Goal: Entertainment & Leisure: Consume media (video, audio)

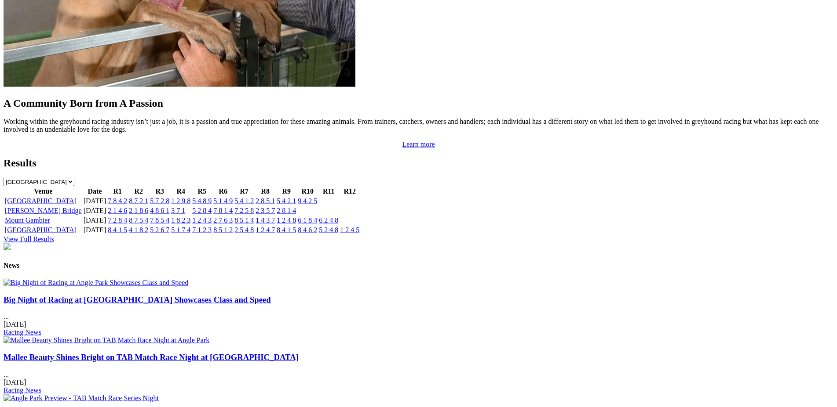
scroll to position [852, 0]
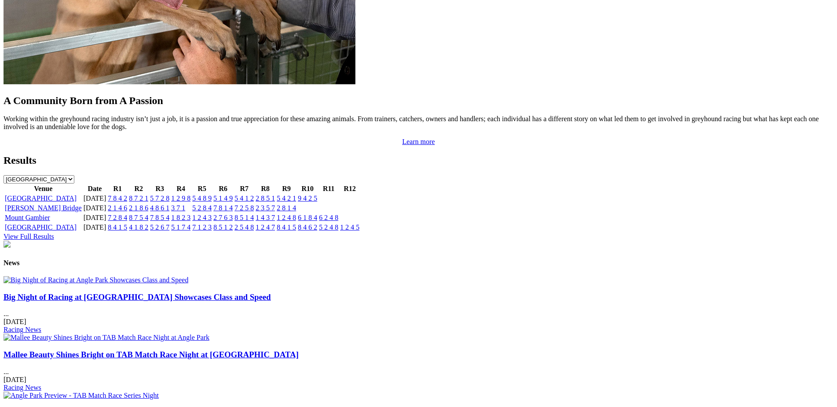
click at [233, 214] on link "2 7 6 3" at bounding box center [222, 217] width 19 height 7
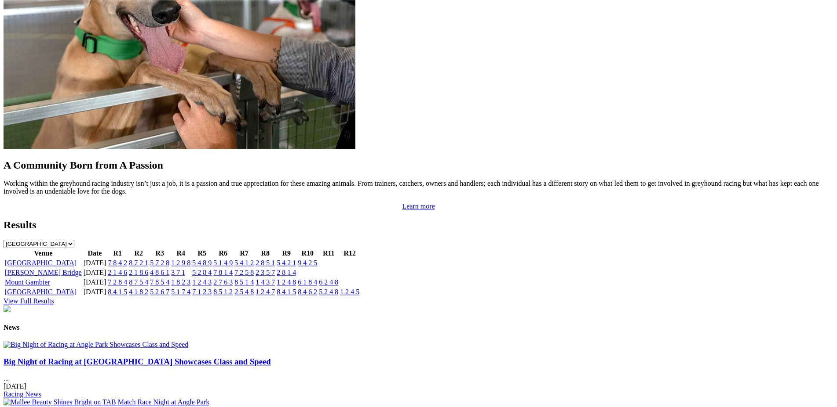
scroll to position [743, 0]
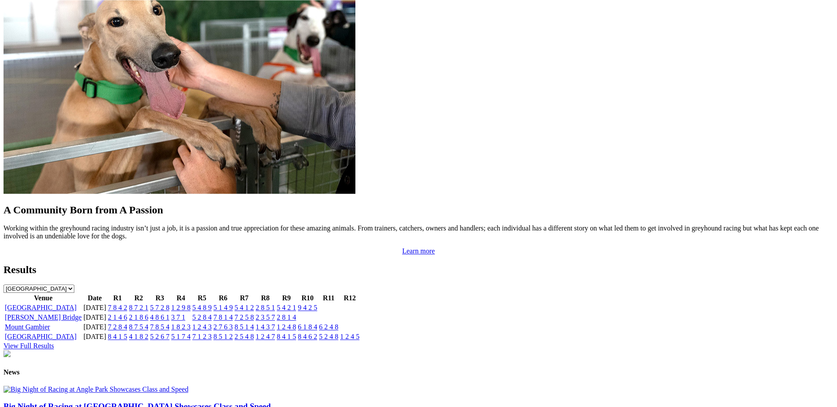
click at [317, 324] on link "6 1 8 4" at bounding box center [307, 327] width 19 height 7
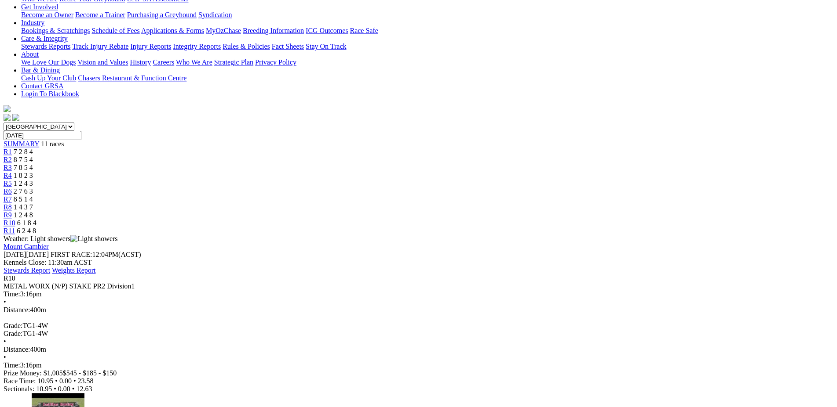
scroll to position [165, 0]
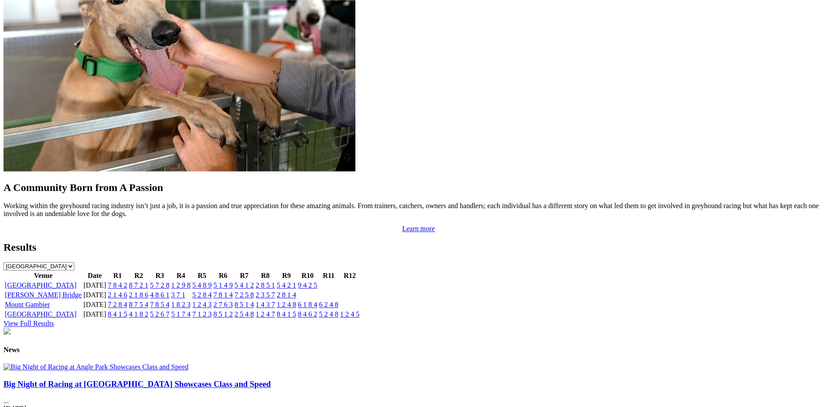
scroll to position [768, 0]
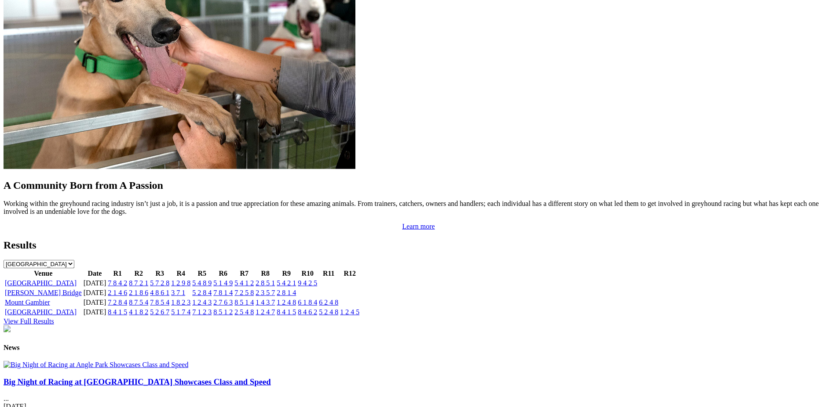
click at [317, 299] on link "6 1 8 4" at bounding box center [307, 302] width 19 height 7
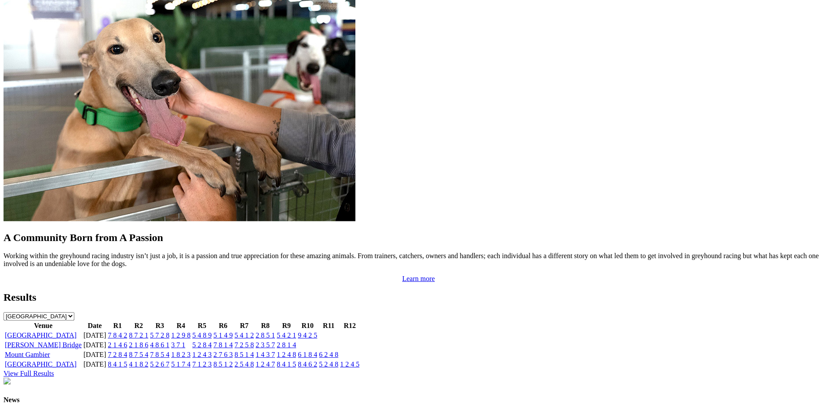
scroll to position [728, 0]
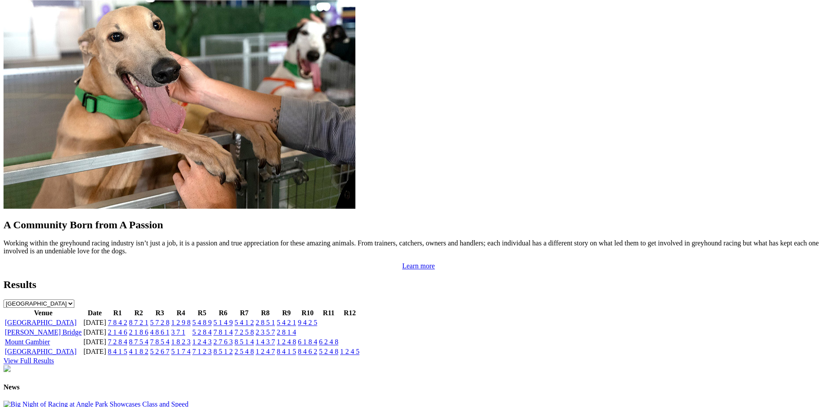
click at [54, 357] on link "View Full Results" at bounding box center [29, 360] width 51 height 7
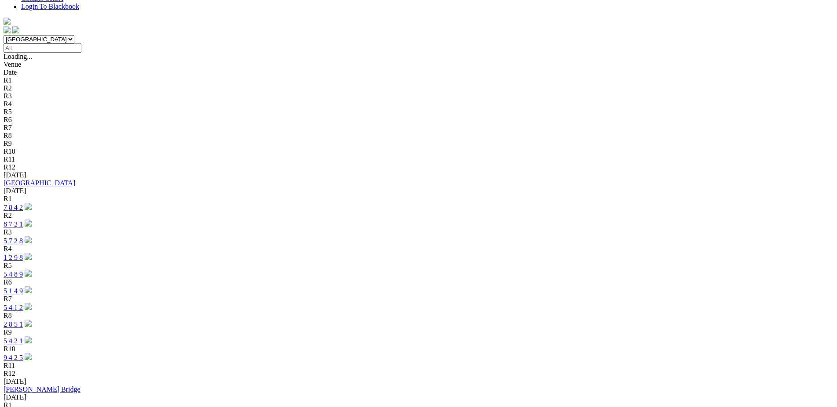
scroll to position [263, 0]
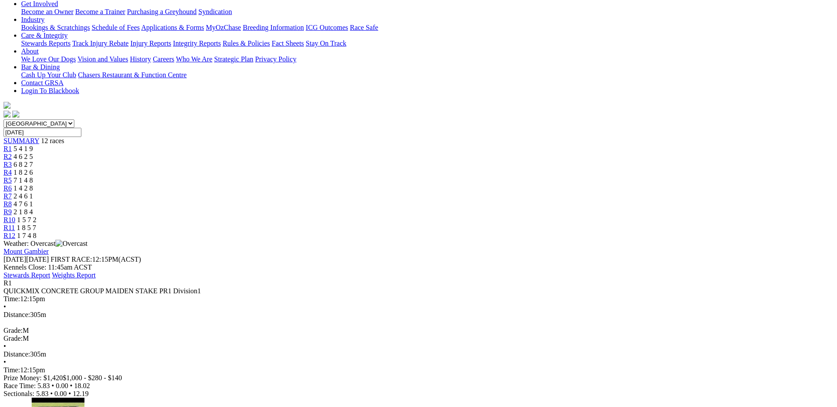
scroll to position [171, 0]
